Goal: Information Seeking & Learning: Learn about a topic

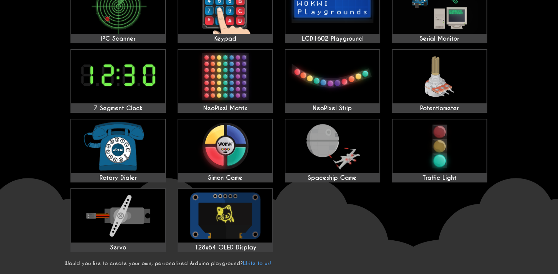
scroll to position [236, 0]
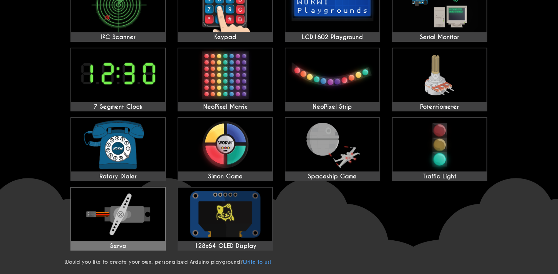
click at [121, 220] on img at bounding box center [118, 215] width 94 height 54
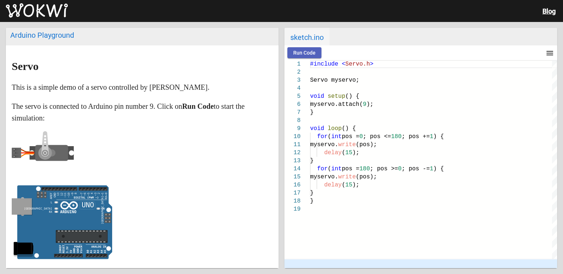
click at [308, 54] on span "Run Code" at bounding box center [304, 53] width 22 height 6
click at [313, 37] on span "sketch.ino" at bounding box center [306, 37] width 45 height 18
click at [316, 52] on button "Run Code" at bounding box center [304, 52] width 34 height 11
click at [339, 56] on span "Stop" at bounding box center [336, 53] width 11 height 6
drag, startPoint x: 310, startPoint y: 63, endPoint x: 338, endPoint y: 120, distance: 63.8
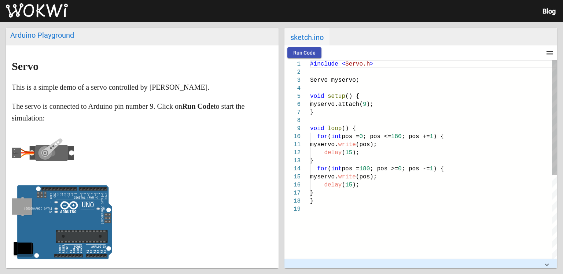
click at [338, 120] on div "#include < Servo.h > Servo myservo; void setup () { myservo.attach( 9 ); } void…" at bounding box center [433, 159] width 247 height 199
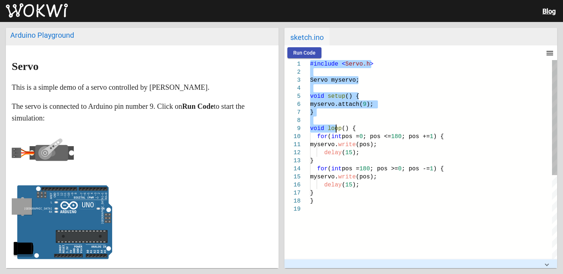
type textarea "#include <Servo.h> Servo myservo; void setup() { myservo.attach(9); } void loop…"
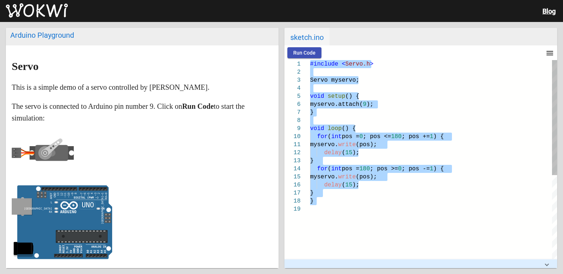
drag, startPoint x: 310, startPoint y: 63, endPoint x: 338, endPoint y: 210, distance: 150.0
click at [338, 210] on div "#include < Servo.h > Servo myservo; void setup () { myservo.attach( 9 ); } void…" at bounding box center [433, 232] width 247 height 344
